Goal: Navigation & Orientation: Understand site structure

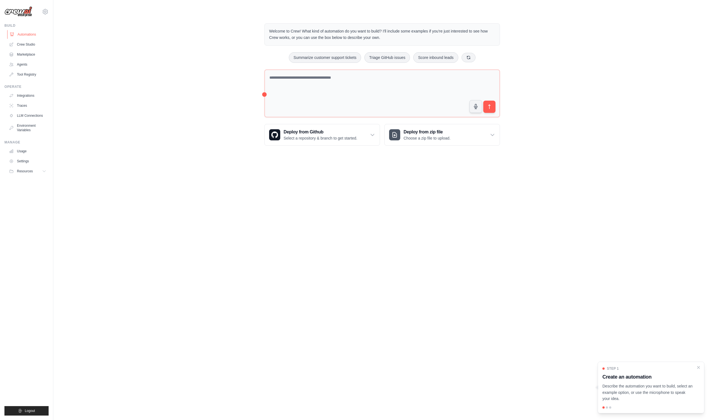
click at [32, 34] on link "Automations" at bounding box center [28, 34] width 42 height 9
click at [28, 65] on link "Agents" at bounding box center [28, 64] width 42 height 9
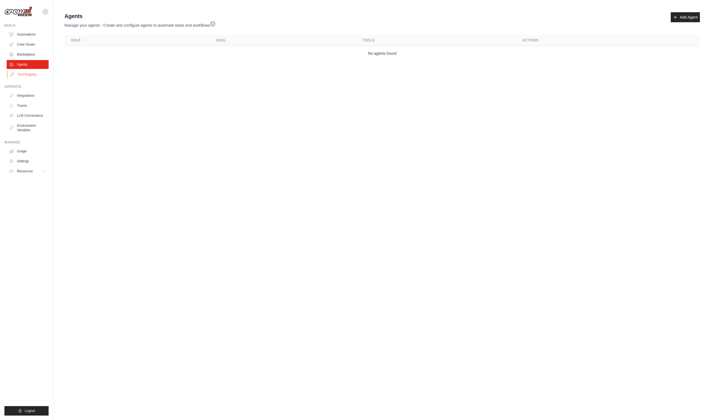
click at [29, 77] on link "Tool Registry" at bounding box center [28, 74] width 42 height 9
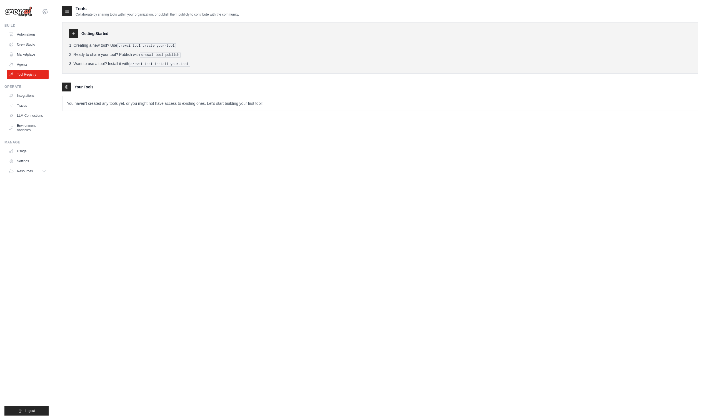
click at [43, 12] on icon at bounding box center [45, 11] width 7 height 7
click at [114, 172] on div "Tools Collaborate by sharing tools within your organization, or publish them pu…" at bounding box center [380, 216] width 636 height 420
click at [30, 173] on span "Resources" at bounding box center [25, 171] width 16 height 4
click at [22, 10] on img at bounding box center [18, 11] width 28 height 11
click at [22, 12] on img at bounding box center [18, 11] width 28 height 11
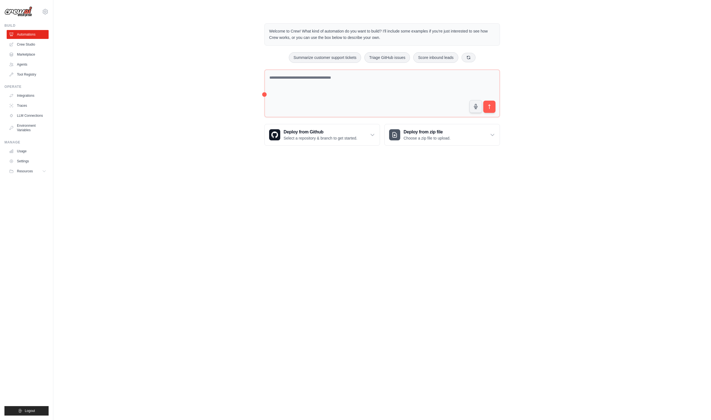
click at [20, 13] on img at bounding box center [18, 11] width 28 height 11
click at [42, 12] on icon at bounding box center [45, 11] width 7 height 7
click at [44, 39] on link "Settings" at bounding box center [45, 37] width 49 height 10
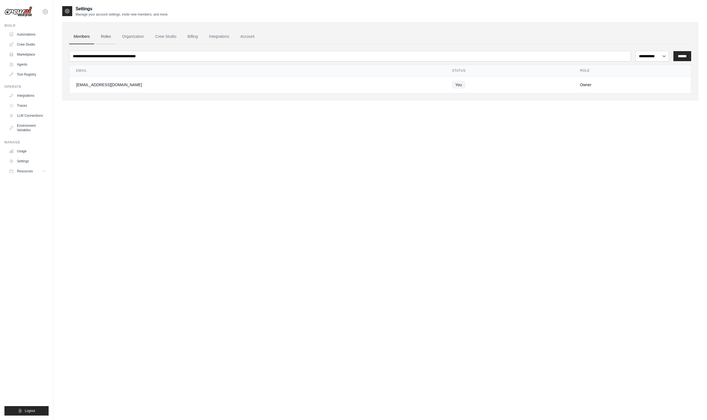
click at [107, 40] on link "Roles" at bounding box center [105, 36] width 19 height 15
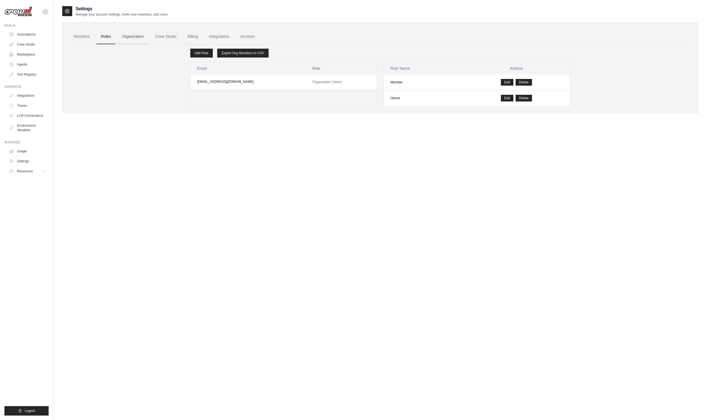
click at [132, 37] on link "Organization" at bounding box center [132, 36] width 31 height 15
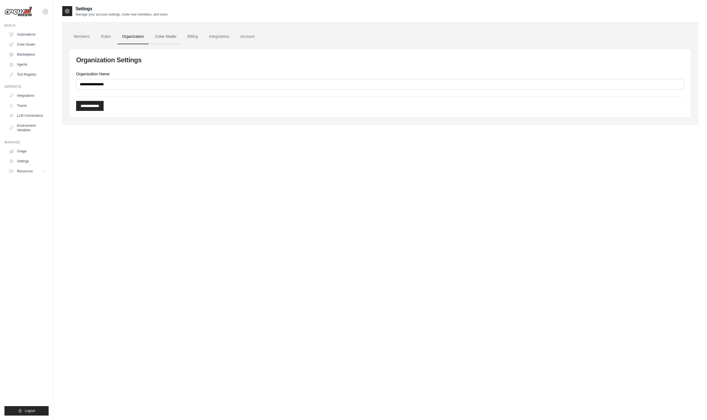
click at [163, 36] on link "Crew Studio" at bounding box center [166, 36] width 30 height 15
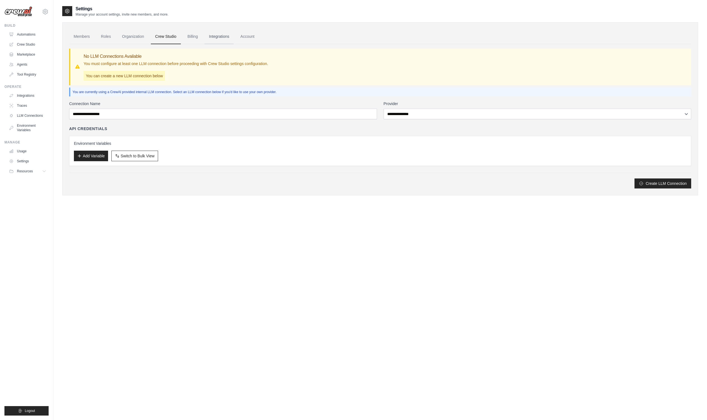
click at [231, 37] on link "Integrations" at bounding box center [218, 36] width 29 height 15
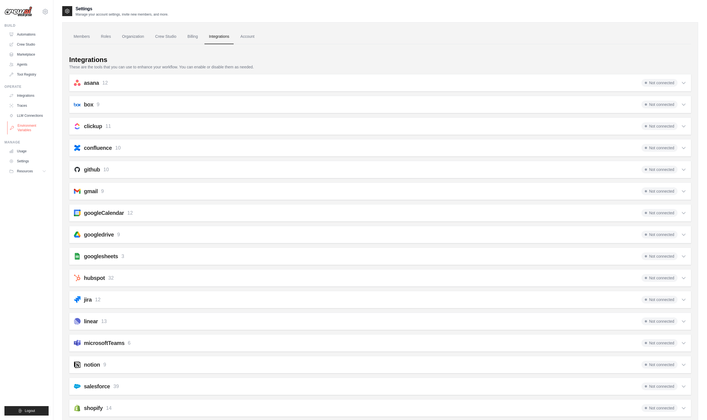
click at [28, 129] on link "Environment Variables" at bounding box center [28, 127] width 42 height 13
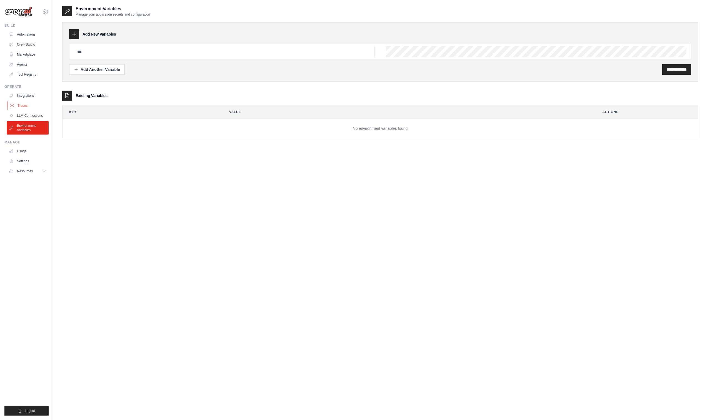
click at [28, 104] on link "Traces" at bounding box center [28, 105] width 42 height 9
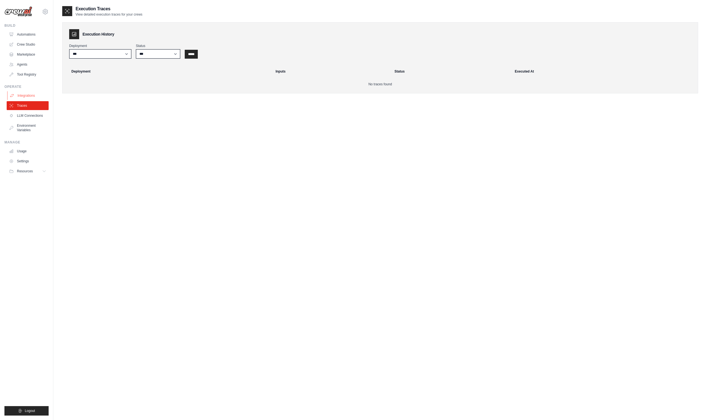
click at [32, 95] on link "Integrations" at bounding box center [28, 95] width 42 height 9
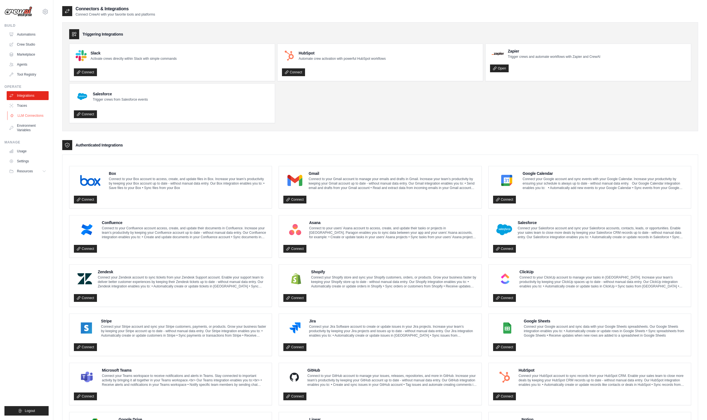
click at [30, 119] on link "LLM Connections" at bounding box center [28, 115] width 42 height 9
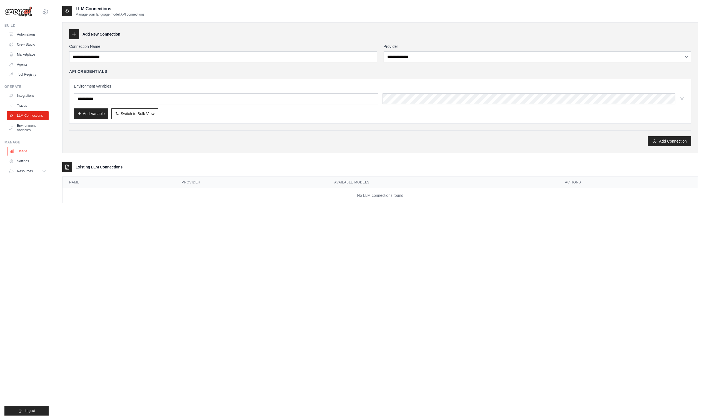
click at [22, 154] on link "Usage" at bounding box center [28, 151] width 42 height 9
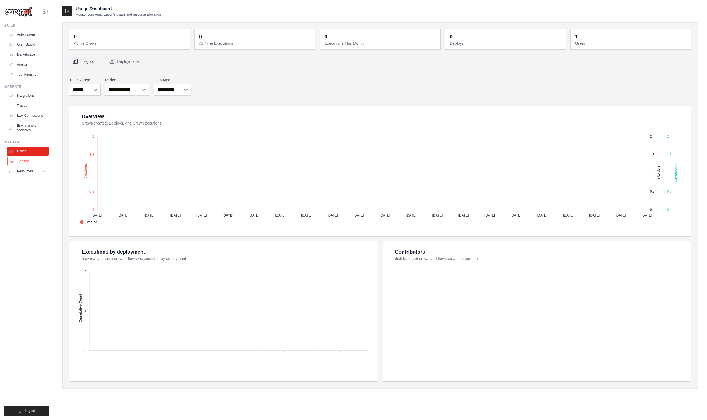
click at [22, 162] on link "Settings" at bounding box center [28, 161] width 42 height 9
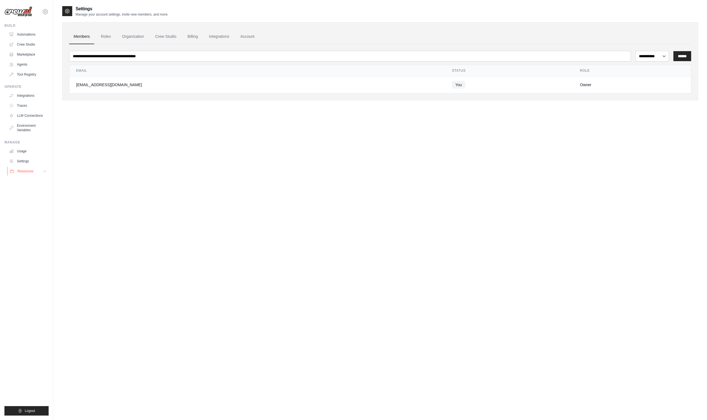
click at [22, 171] on span "Resources" at bounding box center [25, 171] width 16 height 4
click at [30, 14] on img at bounding box center [18, 11] width 28 height 11
click at [29, 162] on link "Settings" at bounding box center [28, 161] width 42 height 9
click at [24, 179] on ul "Build Automations Crew Studio Marketplace Agents" at bounding box center [26, 219] width 44 height 392
click at [28, 171] on span "Resources" at bounding box center [25, 171] width 16 height 4
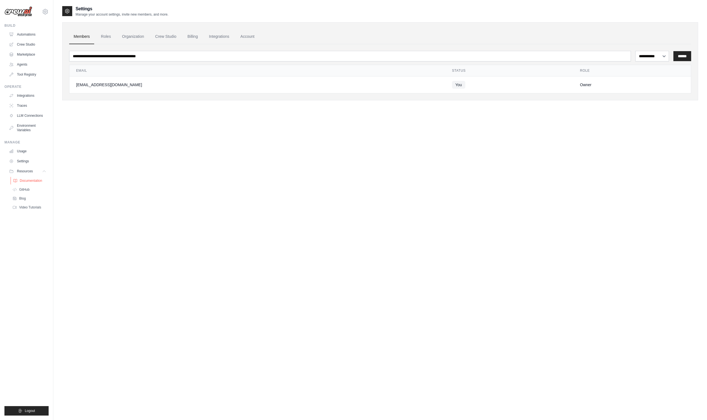
click at [30, 179] on span "Documentation" at bounding box center [31, 180] width 22 height 4
